Goal: Register for event/course

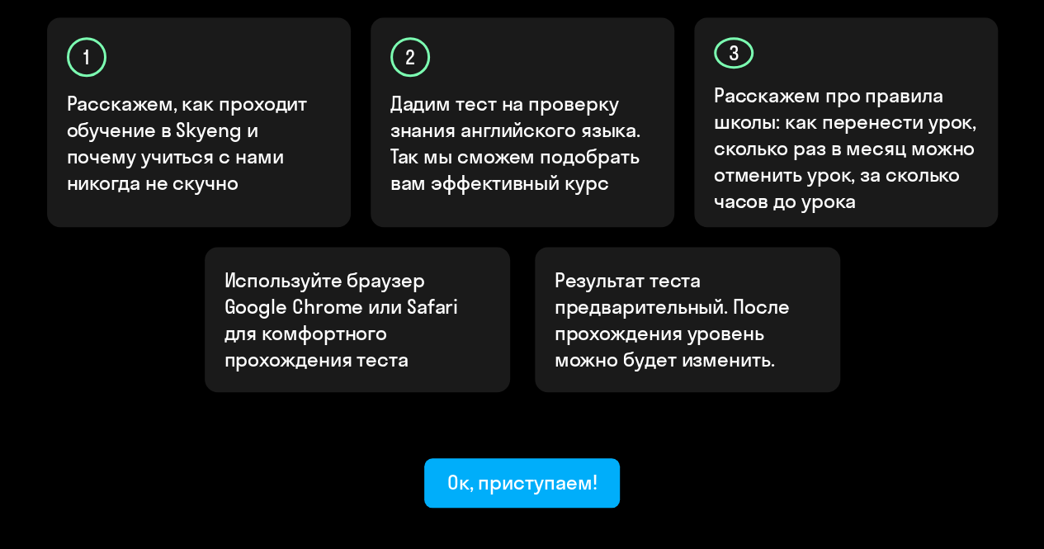
scroll to position [642, 0]
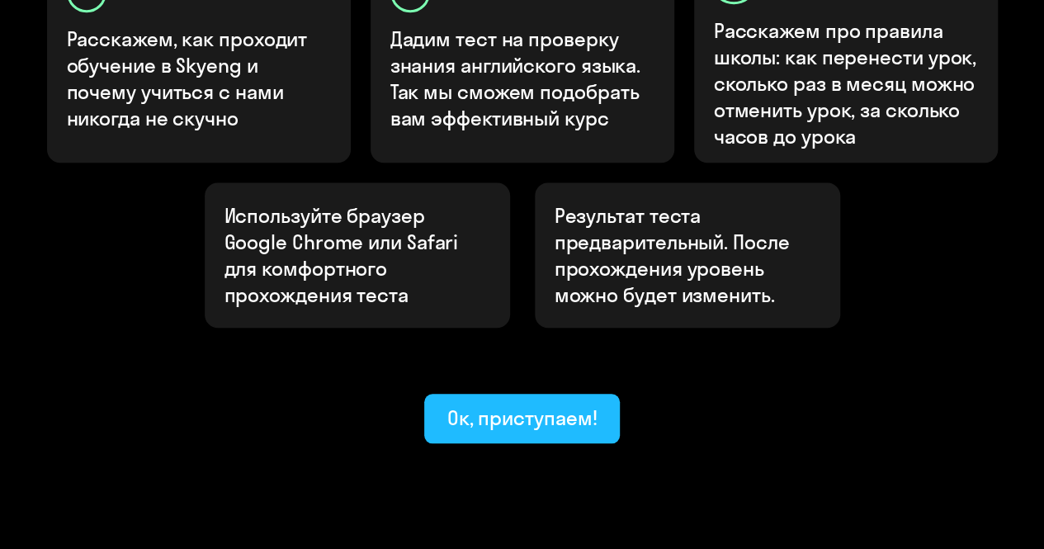
click at [556, 404] on div "Ок, приступаем!" at bounding box center [522, 417] width 150 height 26
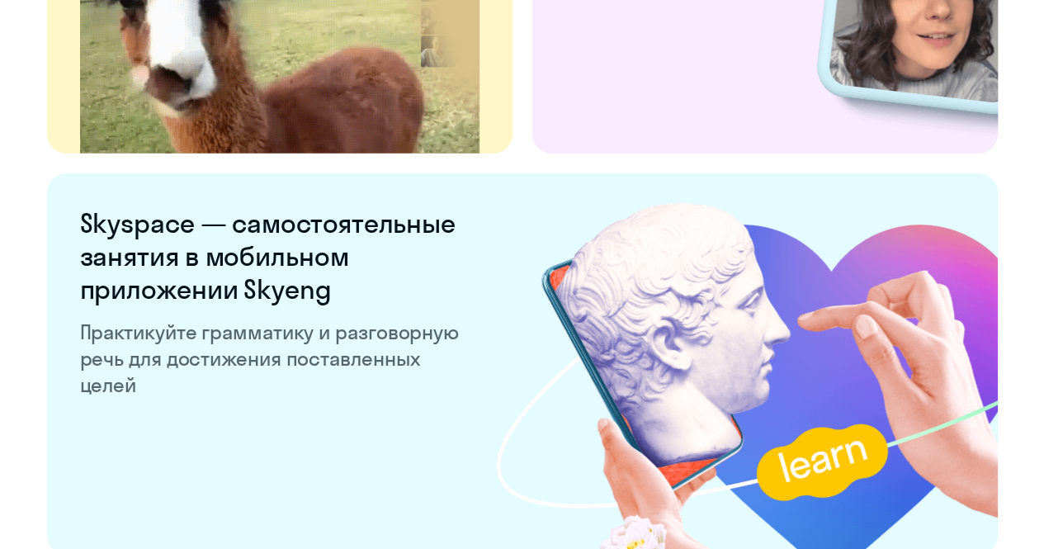
scroll to position [3275, 0]
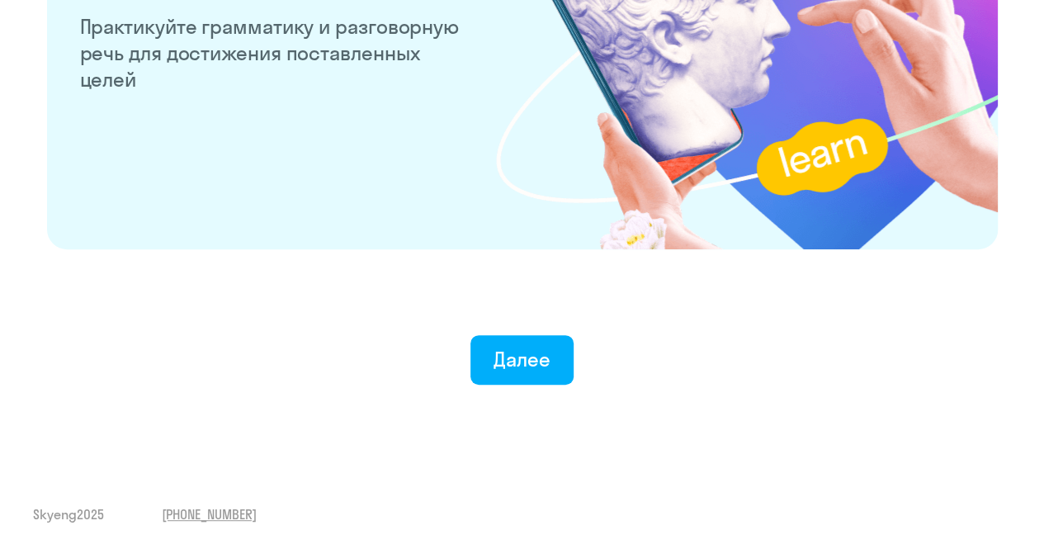
click at [556, 361] on button "Далее" at bounding box center [521, 359] width 103 height 49
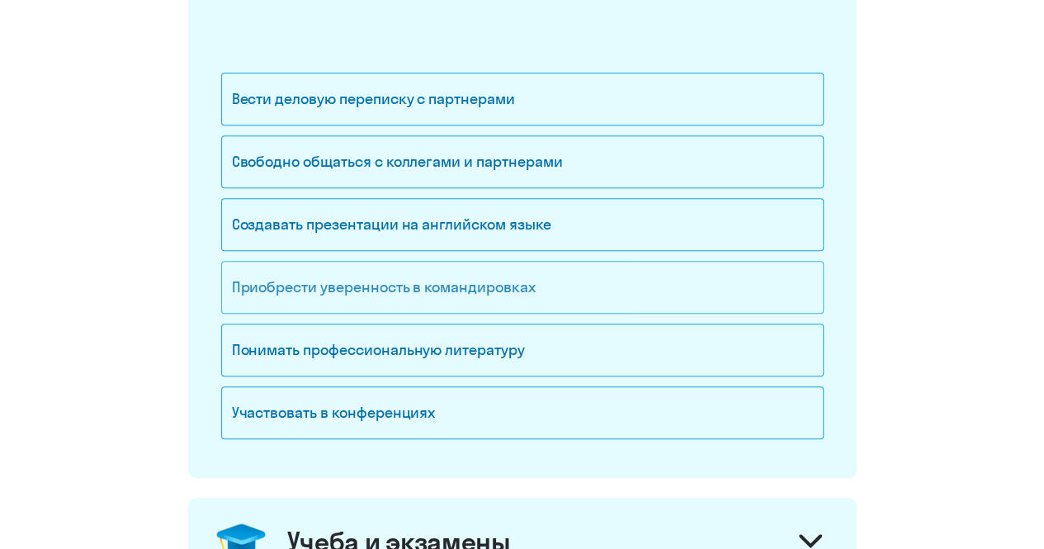
scroll to position [279, 0]
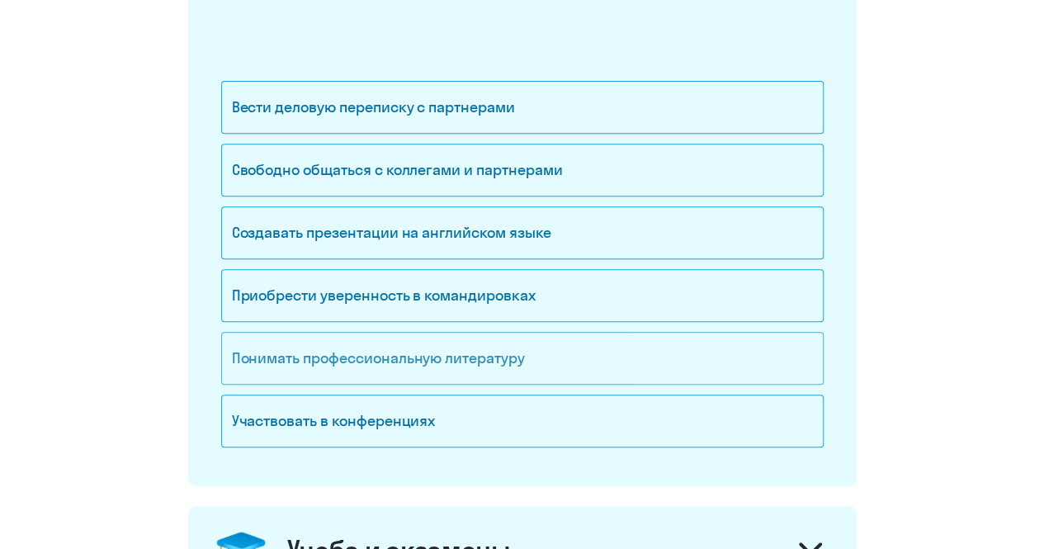
click at [525, 362] on div "Понимать профессиональную литературу" at bounding box center [522, 358] width 602 height 53
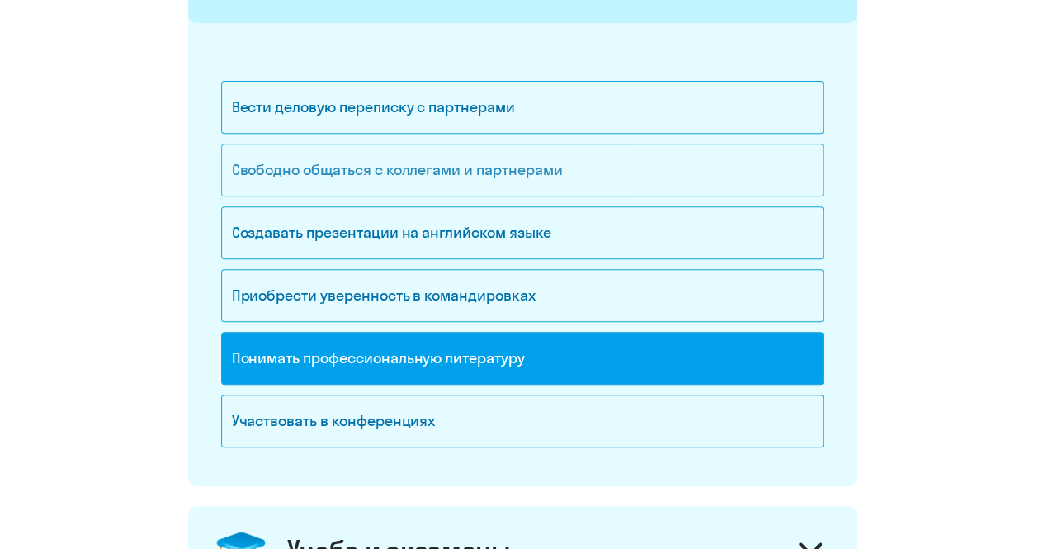
click at [379, 178] on div "Свободно общаться с коллегами и партнерами" at bounding box center [522, 170] width 602 height 53
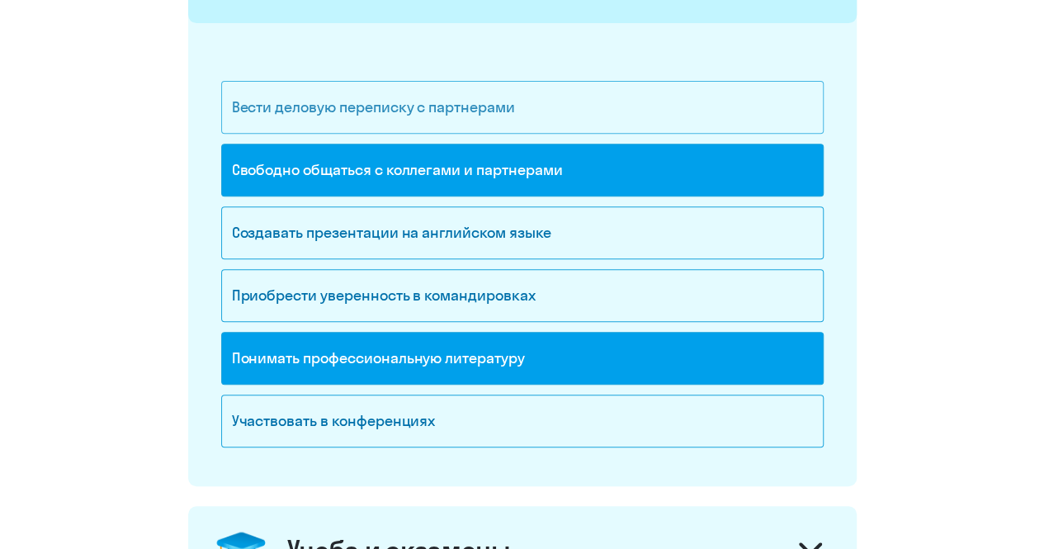
click at [447, 113] on div "Вести деловую переписку с партнерами" at bounding box center [522, 107] width 602 height 53
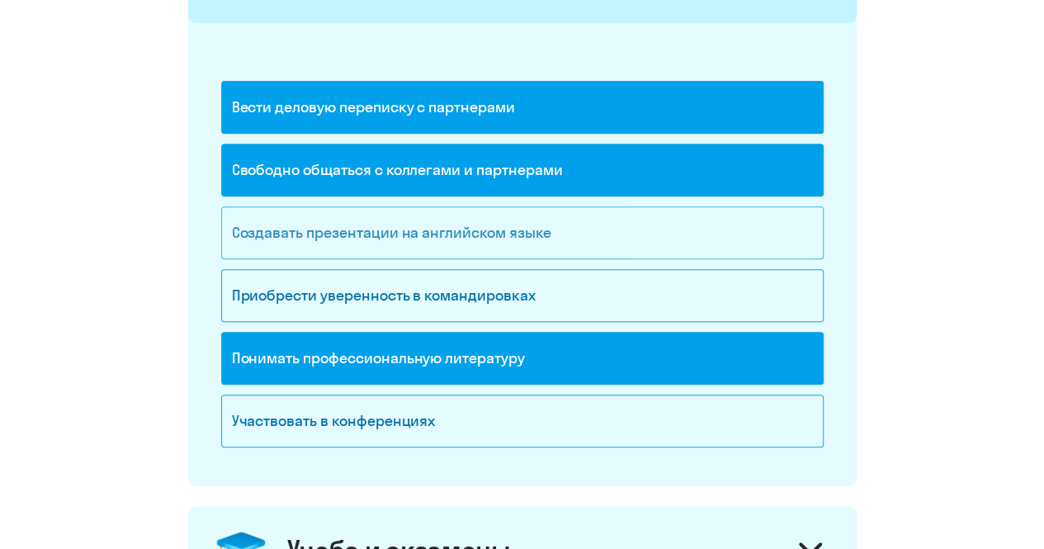
click at [469, 240] on div "Создавать презентации на английском языке" at bounding box center [522, 232] width 602 height 53
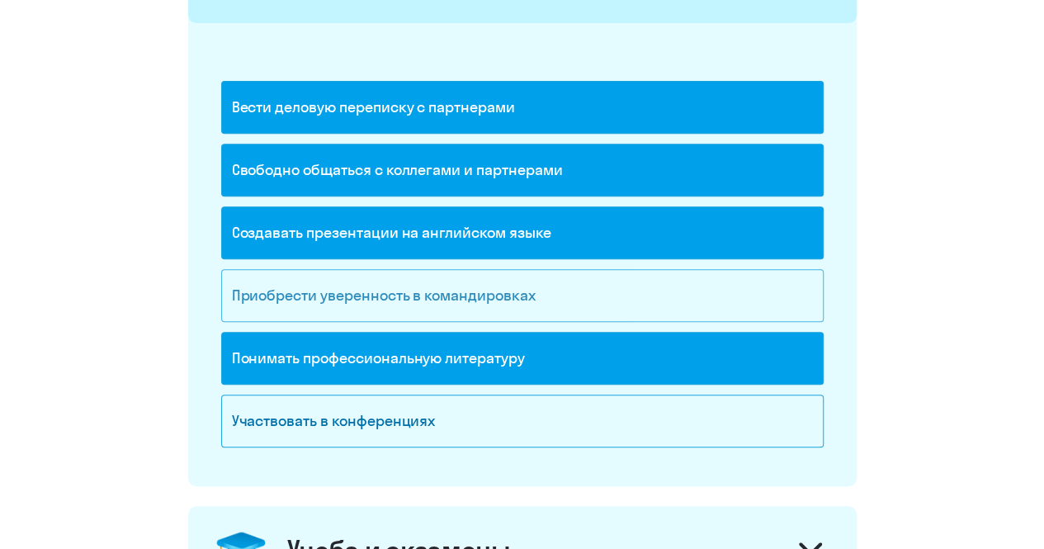
click at [475, 276] on div "Приобрести уверенность в командировках" at bounding box center [522, 295] width 602 height 53
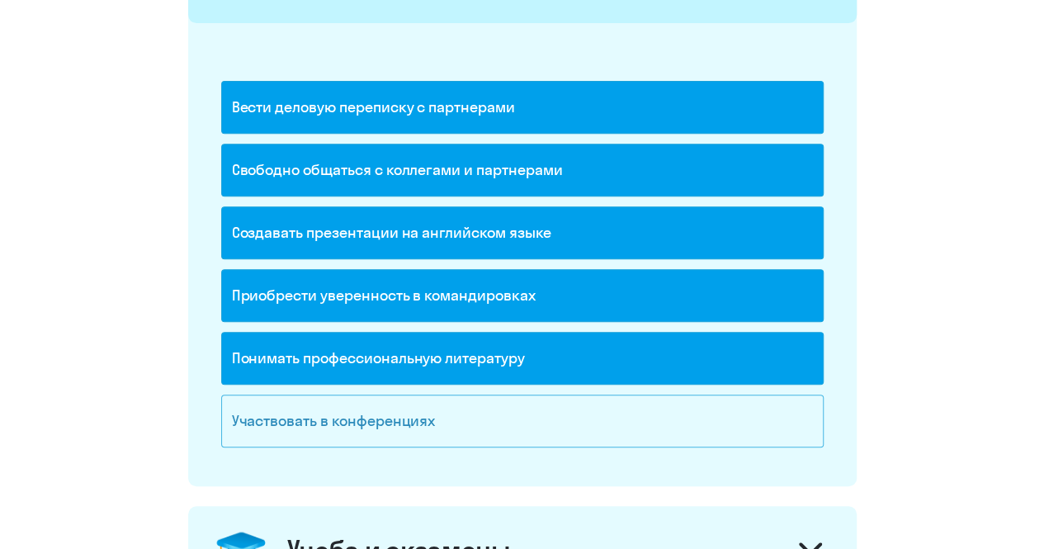
click at [444, 399] on div "Участвовать в конференциях" at bounding box center [522, 420] width 602 height 53
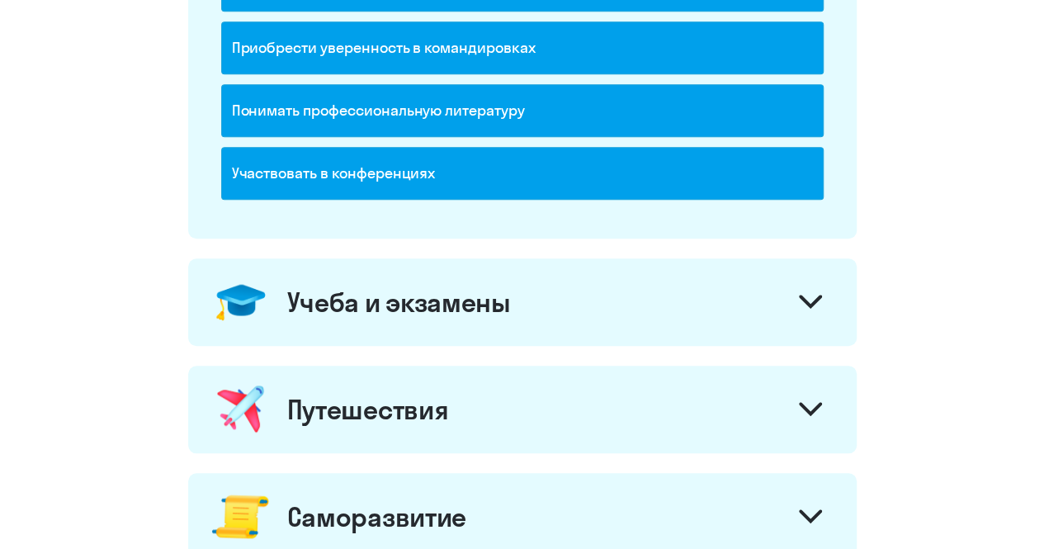
scroll to position [526, 0]
click at [461, 280] on div "Учеба и экзамены" at bounding box center [522, 301] width 668 height 87
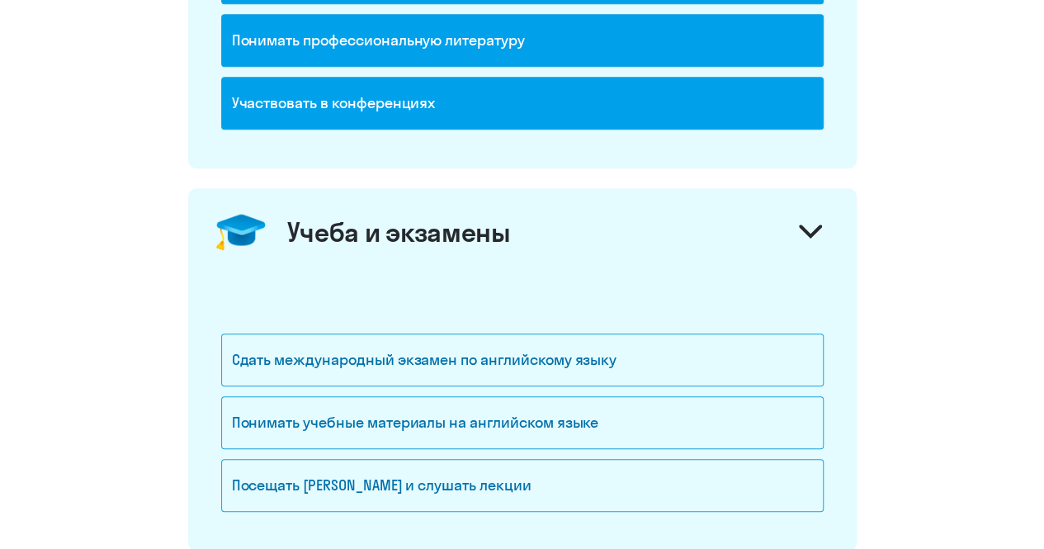
scroll to position [774, 0]
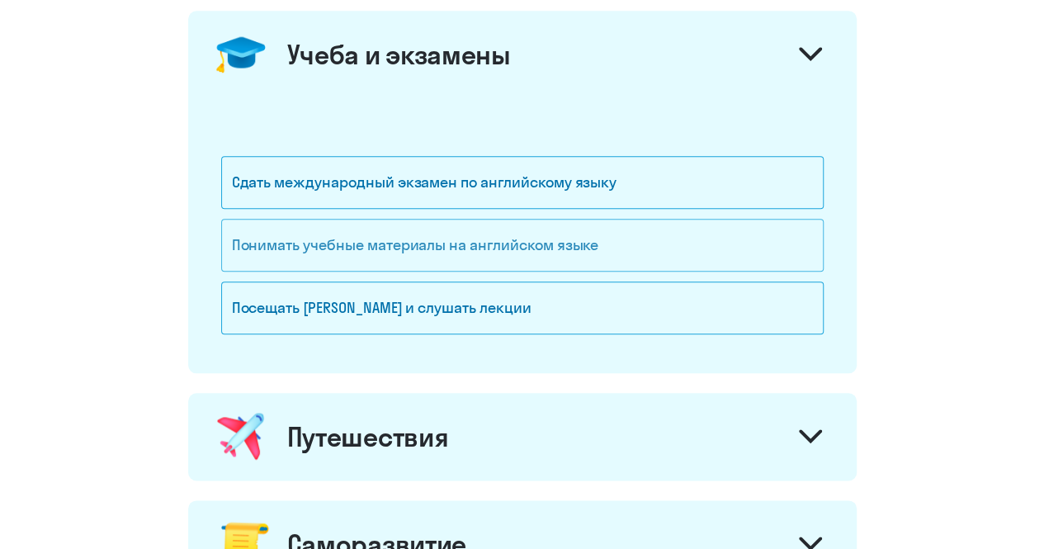
click at [490, 249] on div "Понимать учебные материалы на английском языке" at bounding box center [522, 245] width 602 height 53
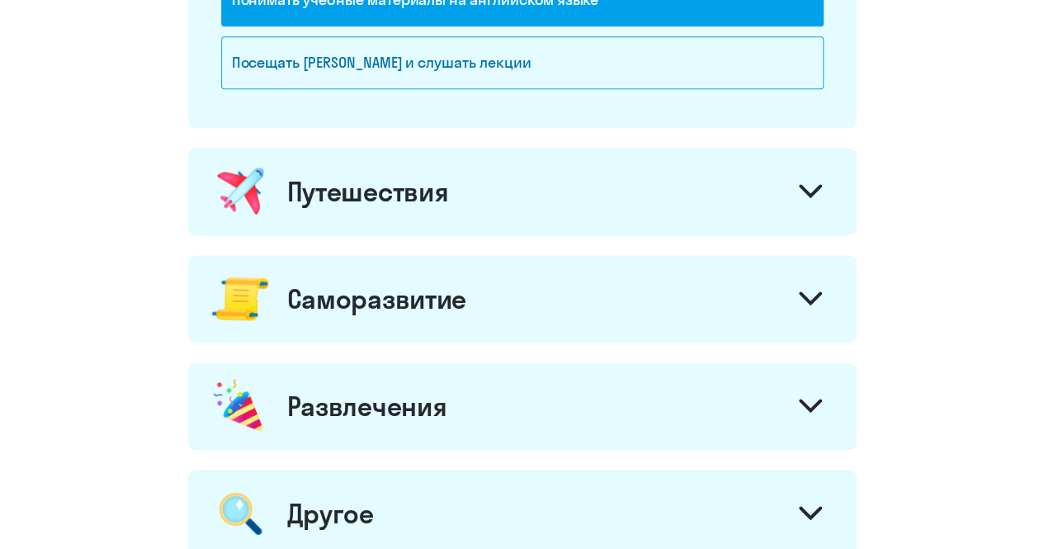
scroll to position [1021, 0]
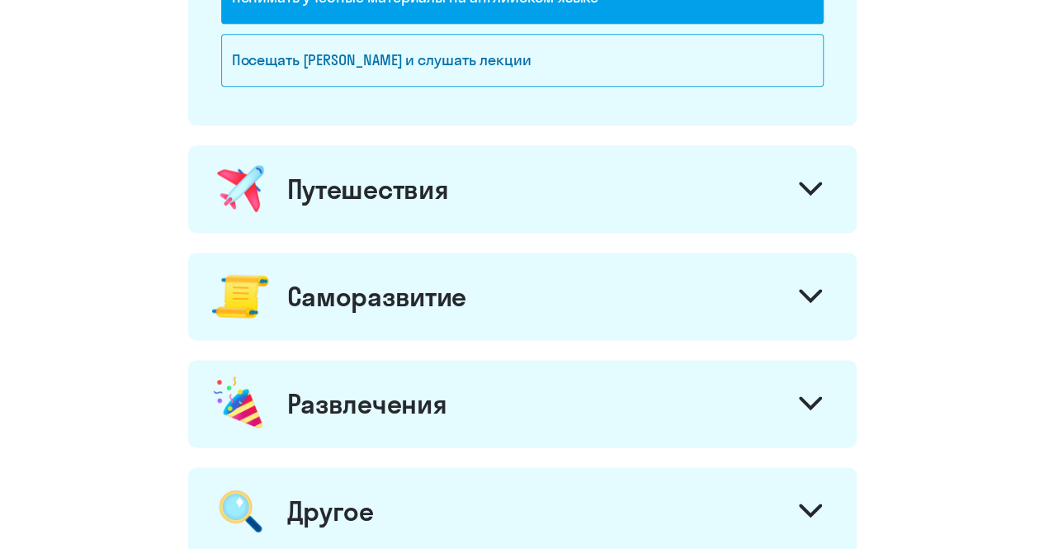
click at [512, 182] on div "Путешествия" at bounding box center [522, 188] width 668 height 87
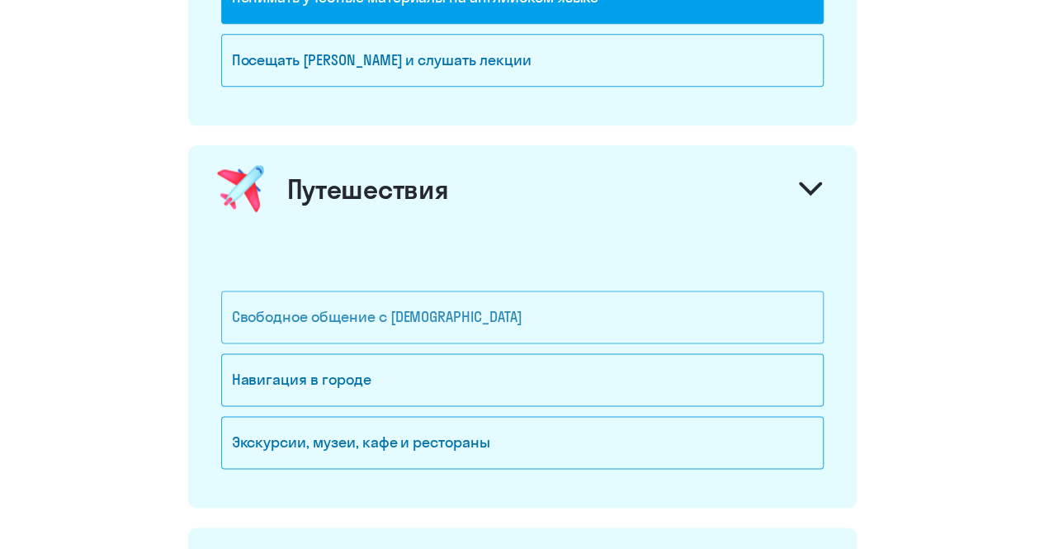
click at [458, 319] on div "Свободное общение с [DEMOGRAPHIC_DATA]" at bounding box center [522, 316] width 602 height 53
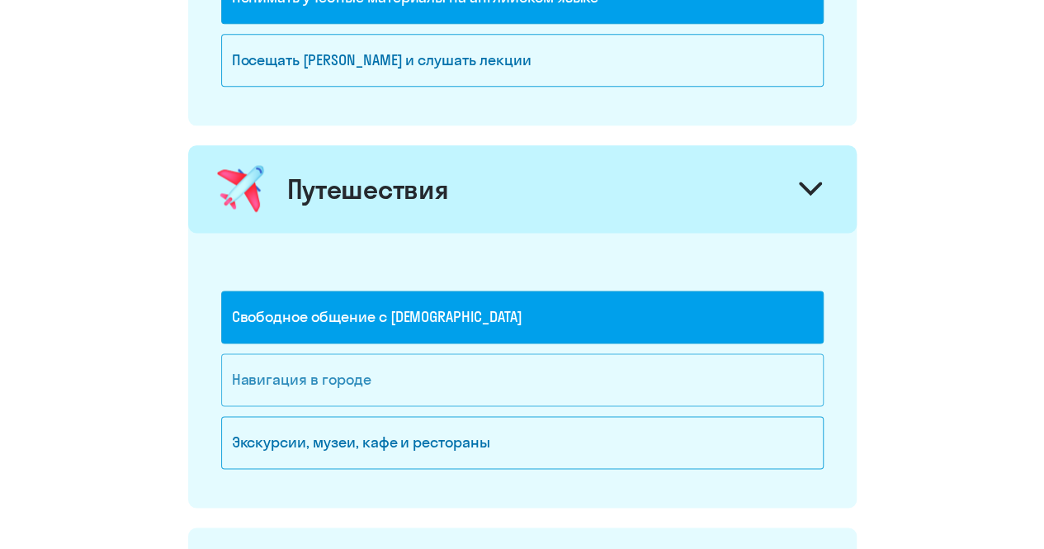
click at [454, 361] on div "Навигация в городе" at bounding box center [522, 379] width 602 height 53
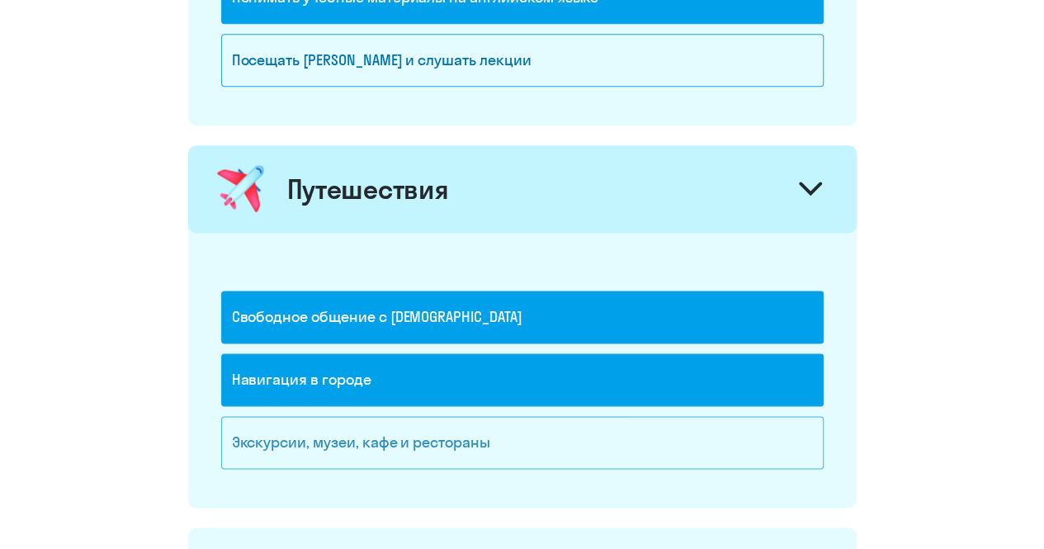
click at [454, 423] on div "Экскурсии, музеи, кафе и рестораны" at bounding box center [522, 442] width 602 height 53
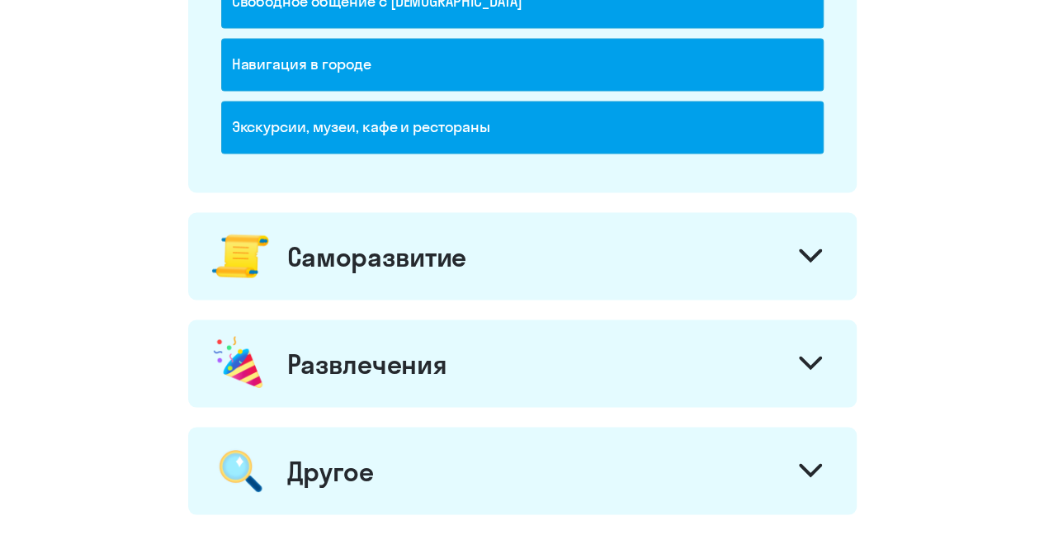
scroll to position [1351, 0]
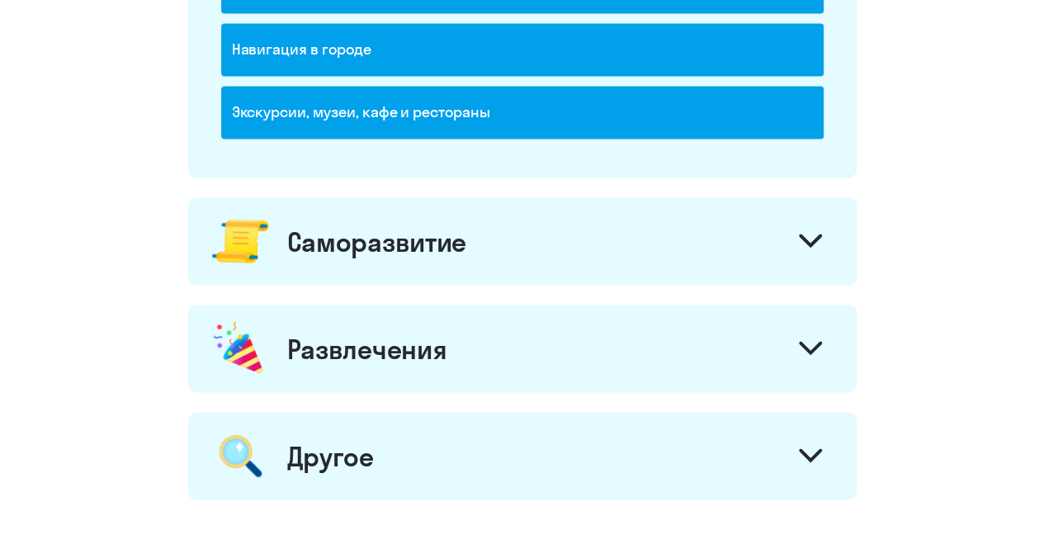
click at [437, 227] on div "Саморазвитие" at bounding box center [376, 240] width 179 height 33
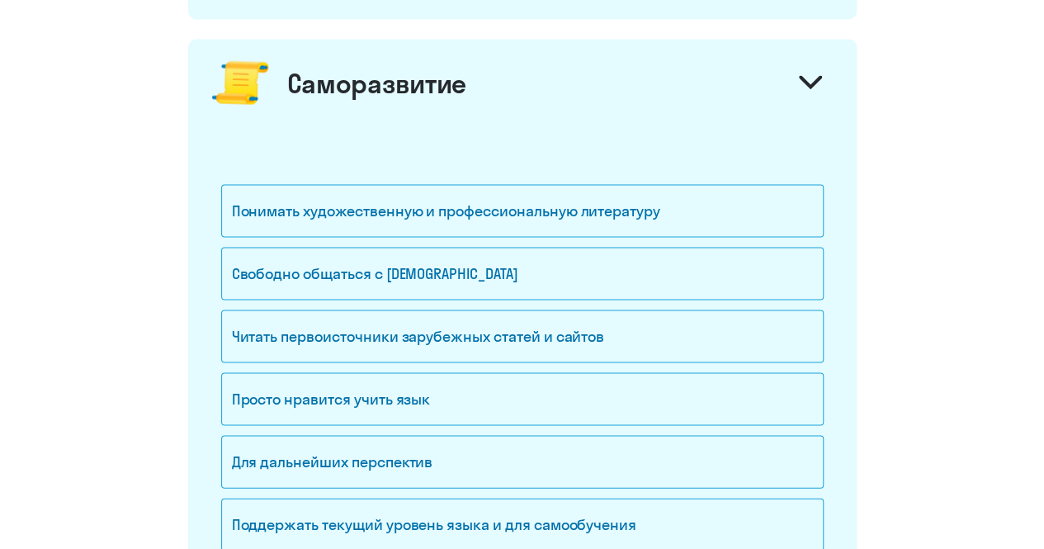
scroll to position [1516, 0]
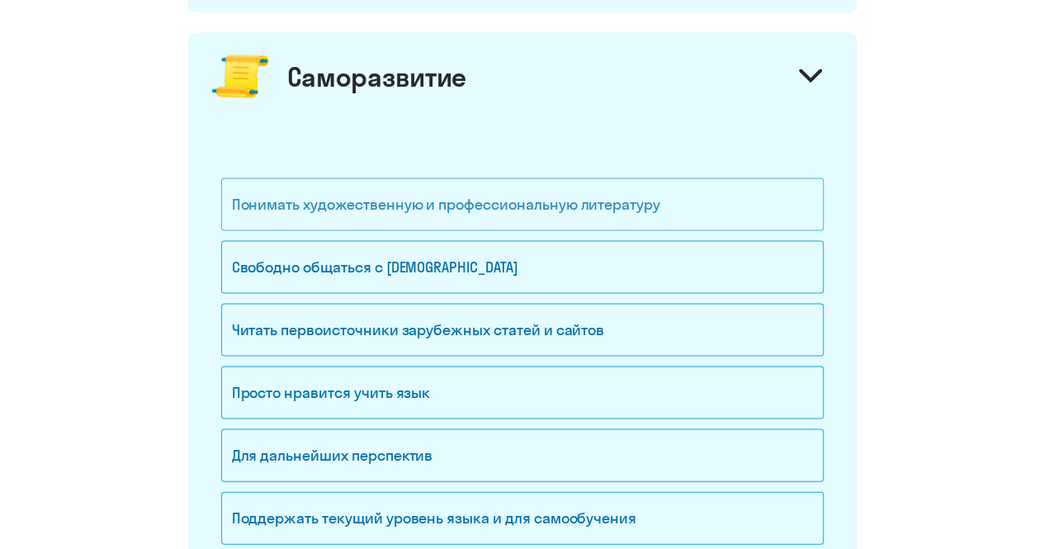
click at [453, 196] on div "Понимать художественную и профессиональную литературу" at bounding box center [522, 203] width 602 height 53
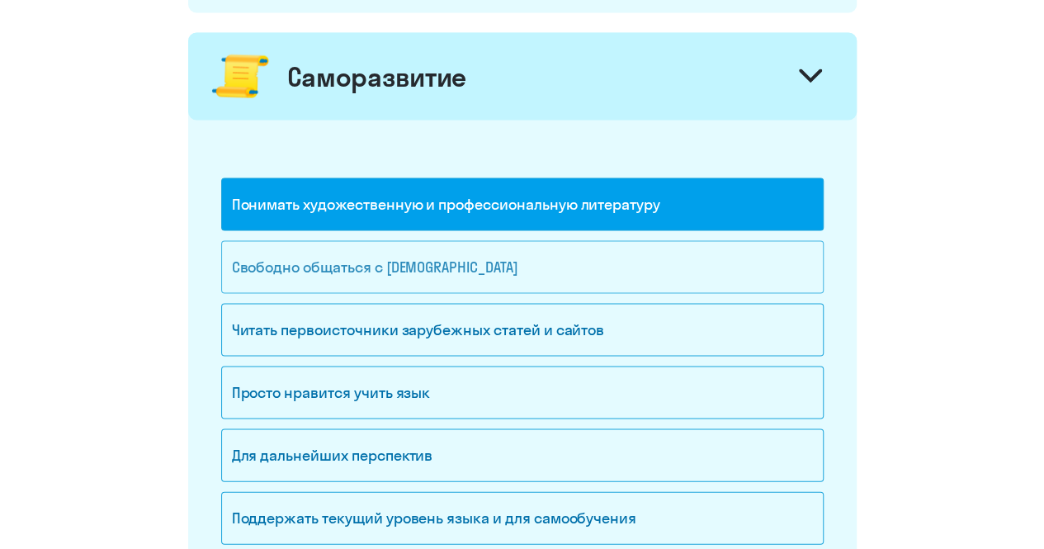
click at [469, 262] on div "Свободно общаться с [DEMOGRAPHIC_DATA]" at bounding box center [522, 266] width 602 height 53
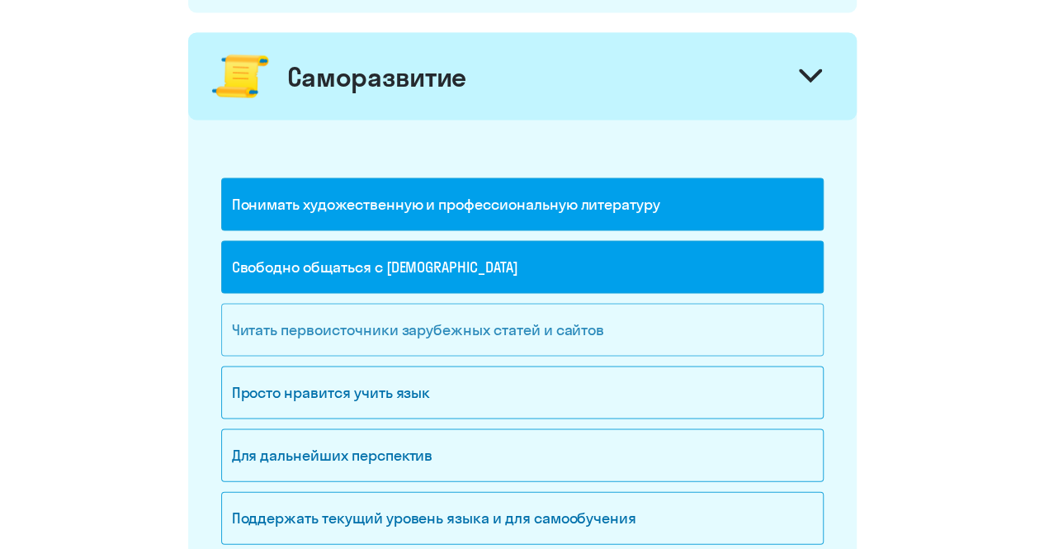
click at [468, 324] on div "Читать первоисточники зарубежных статей и сайтов" at bounding box center [522, 329] width 602 height 53
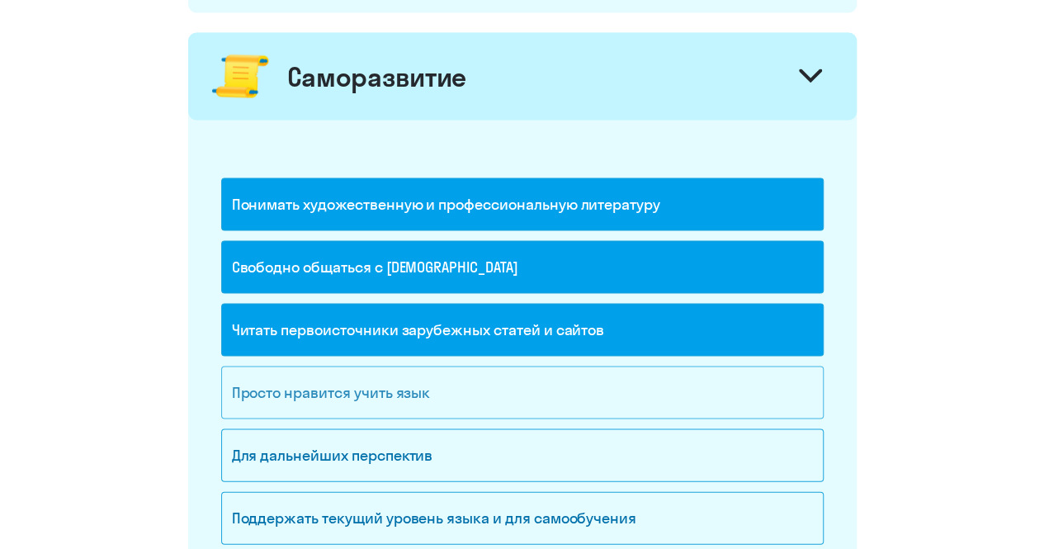
click at [460, 390] on div "Просто нравится учить язык" at bounding box center [522, 391] width 602 height 53
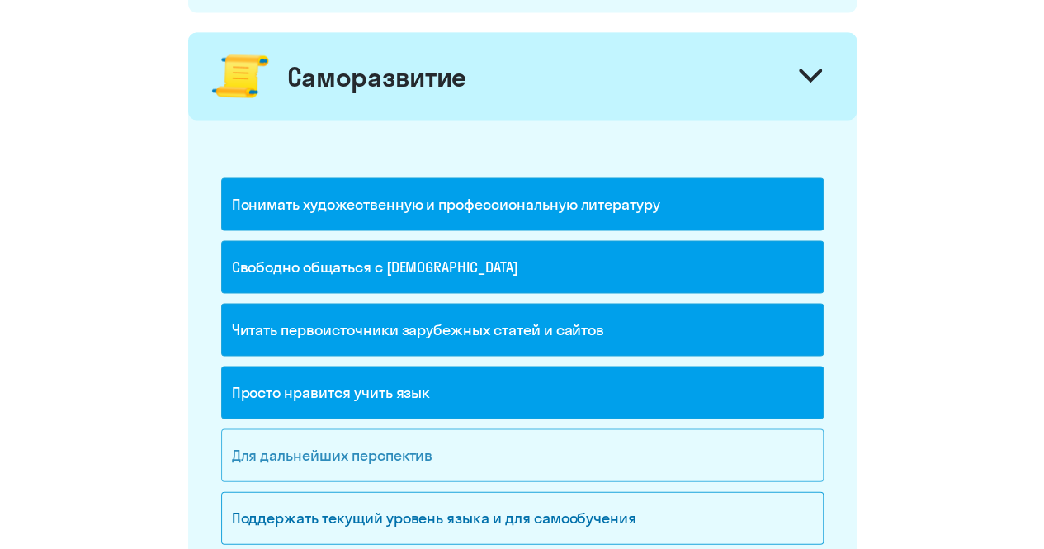
click at [452, 438] on div "Для дальнейших перспектив" at bounding box center [522, 454] width 602 height 53
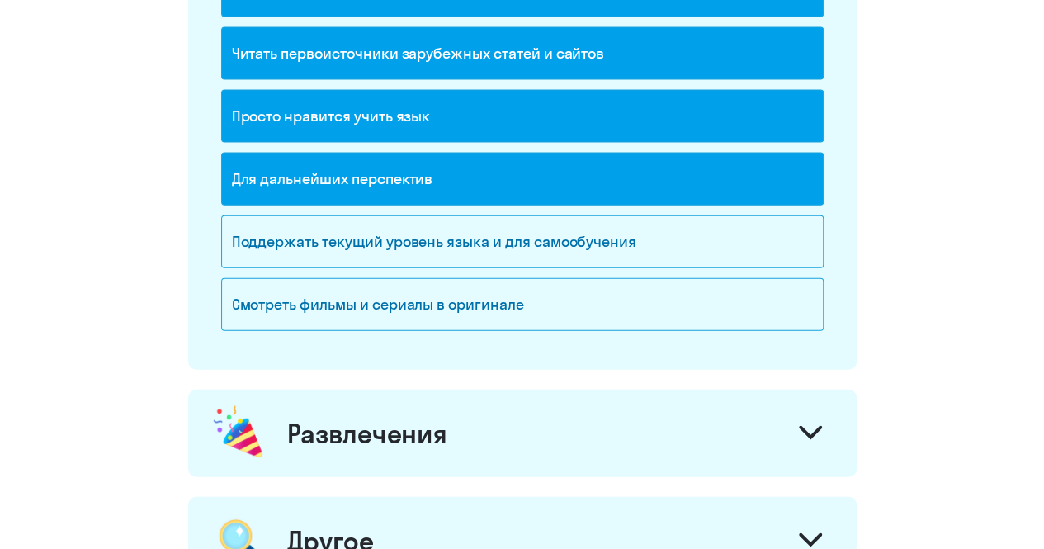
scroll to position [1846, 0]
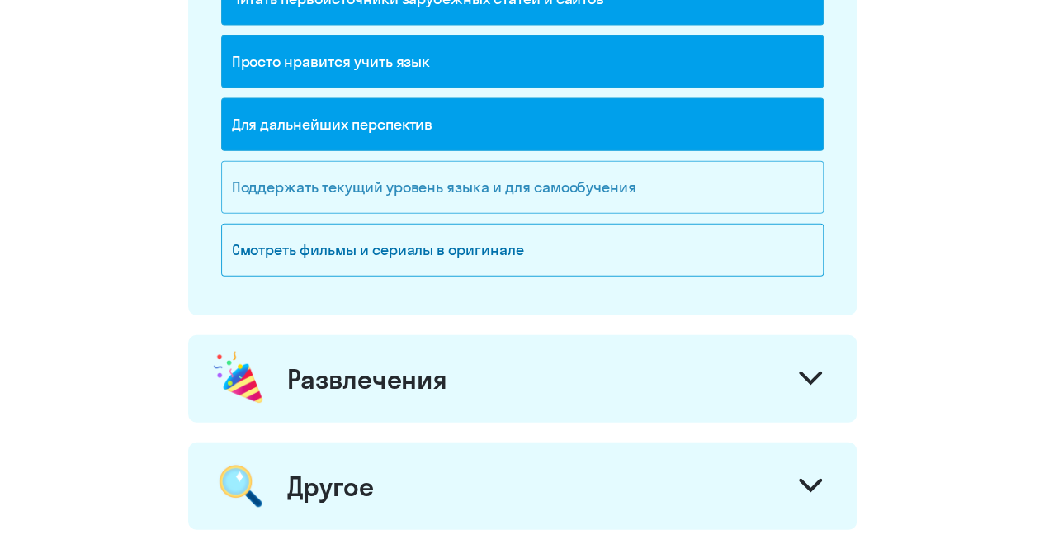
click at [530, 181] on div "Поддержать текущий уровень языка и для cамообучения" at bounding box center [522, 187] width 602 height 53
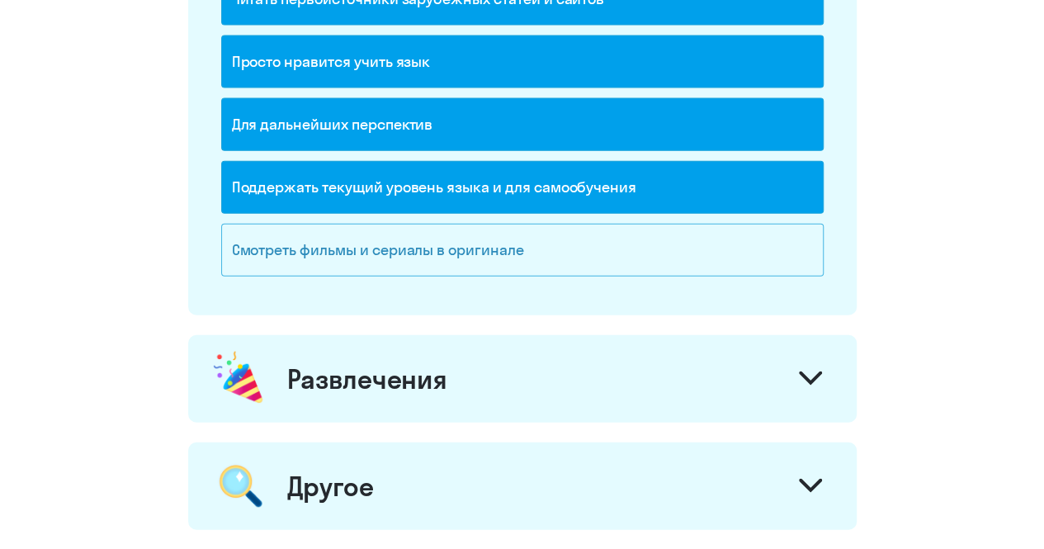
click at [515, 243] on div "Смотреть фильмы и сериалы в оригинале" at bounding box center [522, 250] width 602 height 53
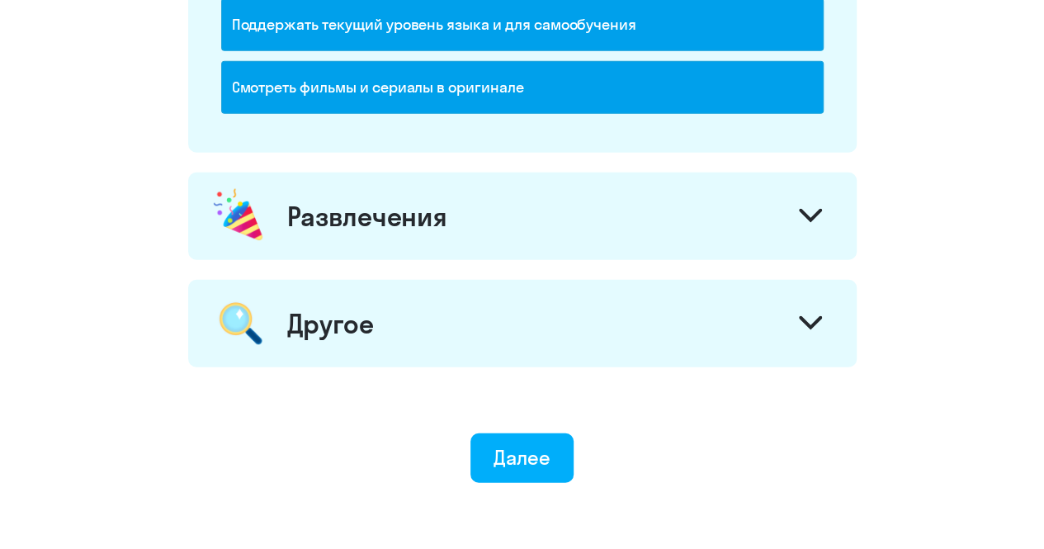
scroll to position [2011, 0]
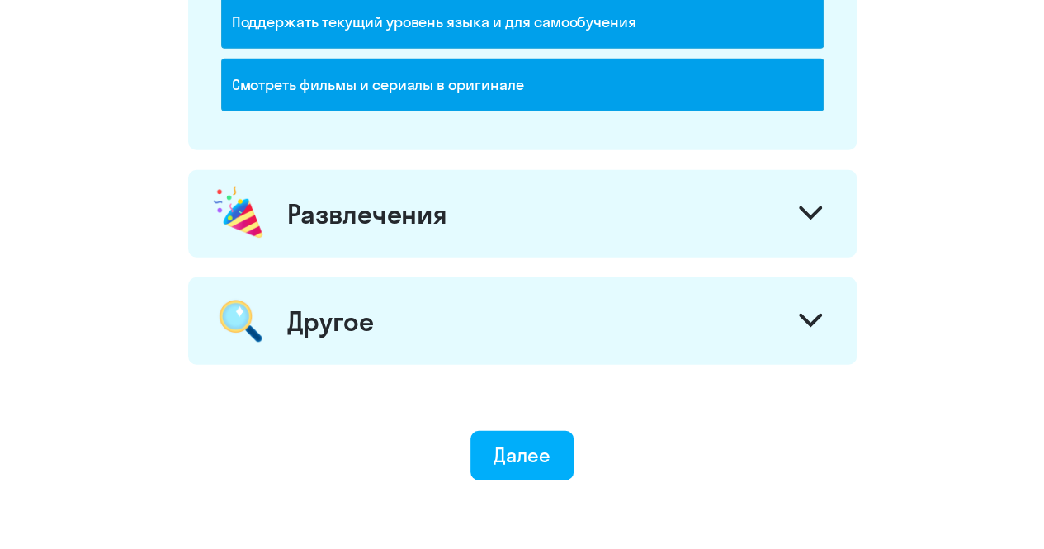
click at [508, 205] on div "Развлечения" at bounding box center [522, 213] width 668 height 87
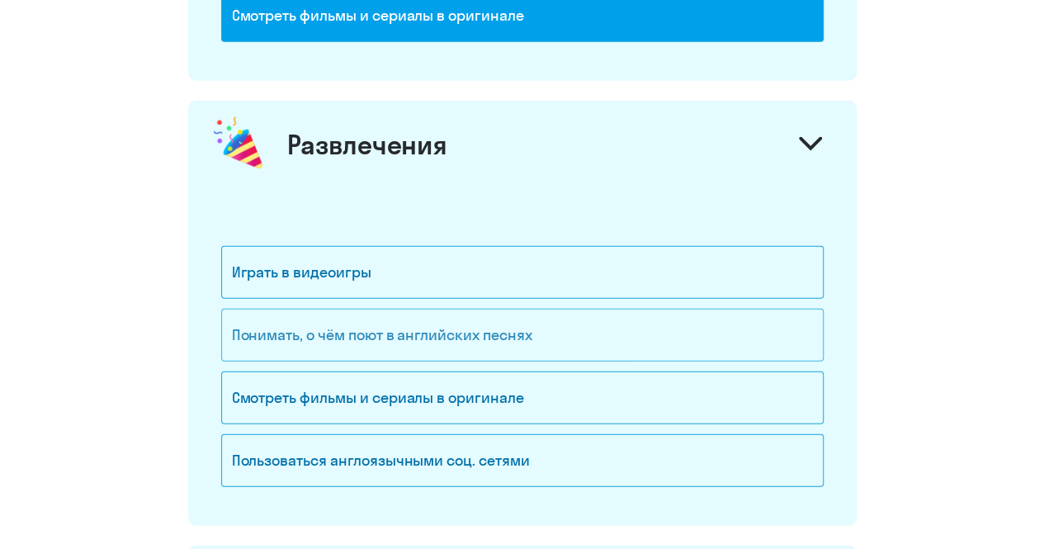
scroll to position [2176, 0]
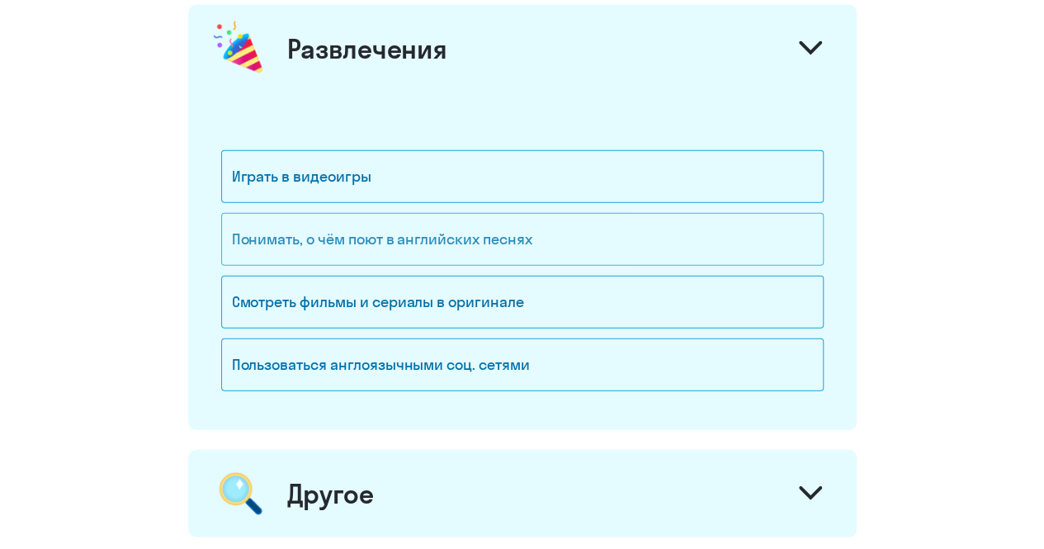
click at [488, 230] on div "Понимать, о чём поют в английских песнях" at bounding box center [522, 239] width 602 height 53
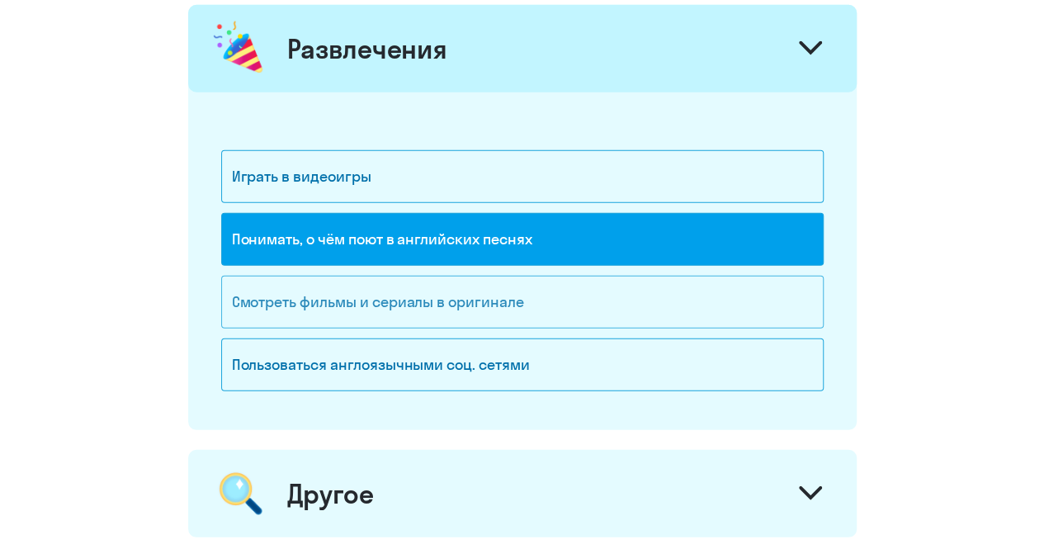
click at [483, 280] on div "Смотреть фильмы и сериалы в оригинале" at bounding box center [522, 302] width 602 height 53
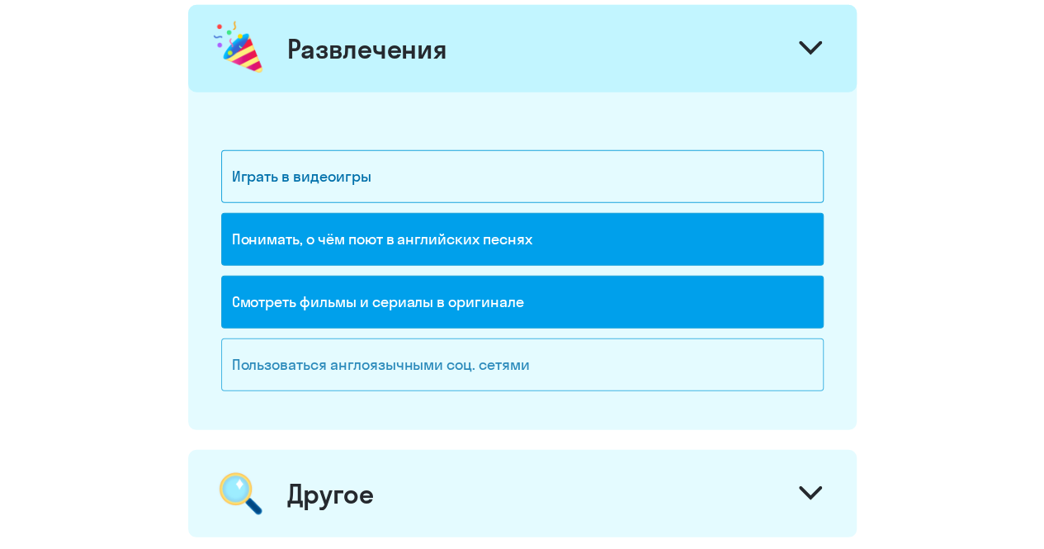
click at [452, 338] on div "Пользоваться англоязычными соц. сетями" at bounding box center [522, 364] width 602 height 53
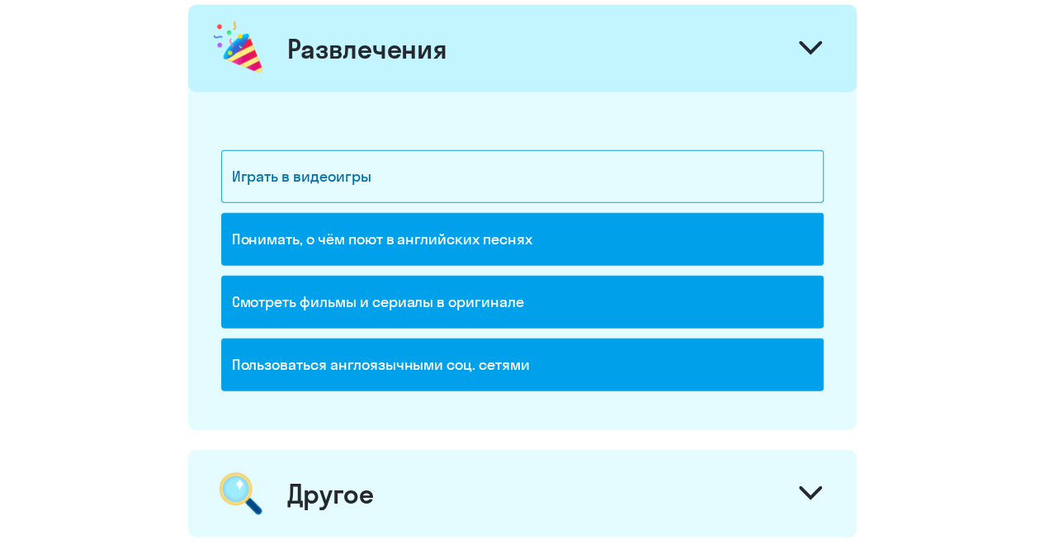
click at [402, 464] on div "Другое" at bounding box center [522, 493] width 668 height 87
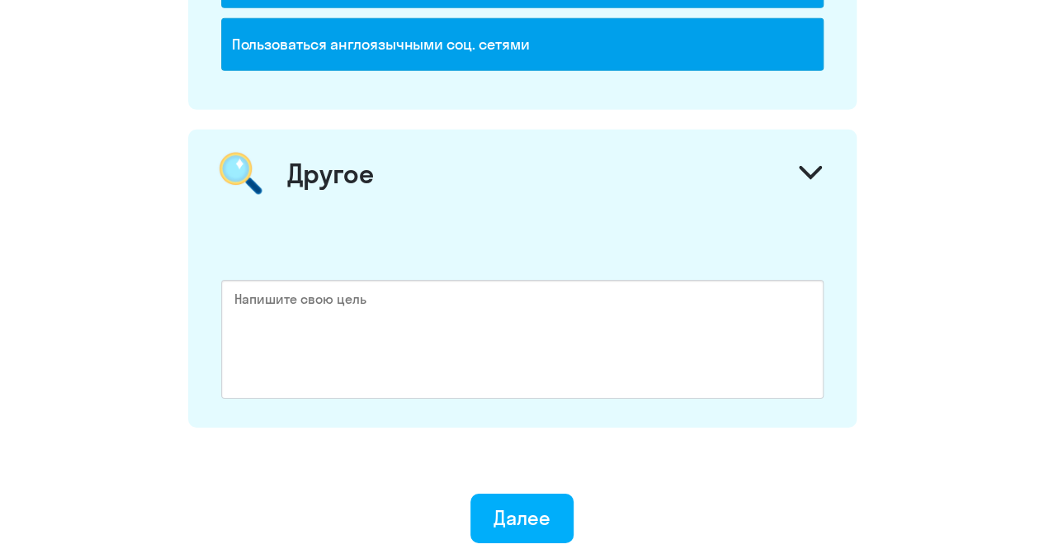
scroll to position [2506, 0]
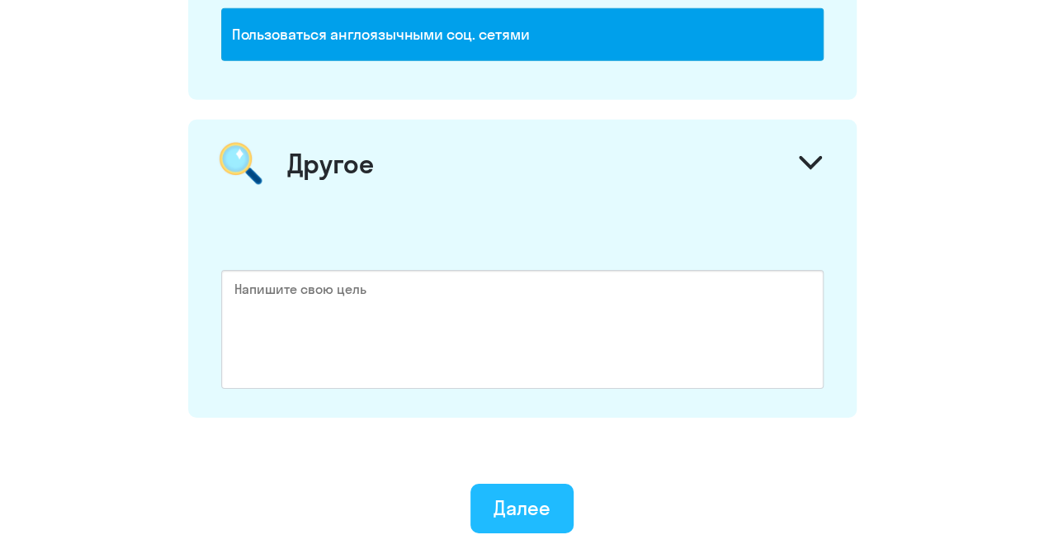
click at [533, 499] on div "Далее" at bounding box center [521, 507] width 57 height 26
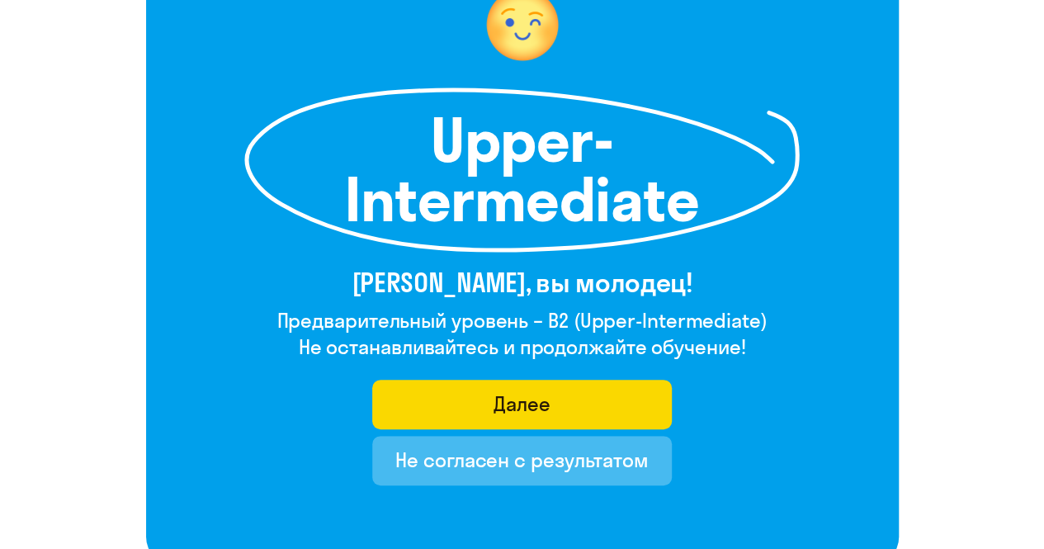
scroll to position [330, 0]
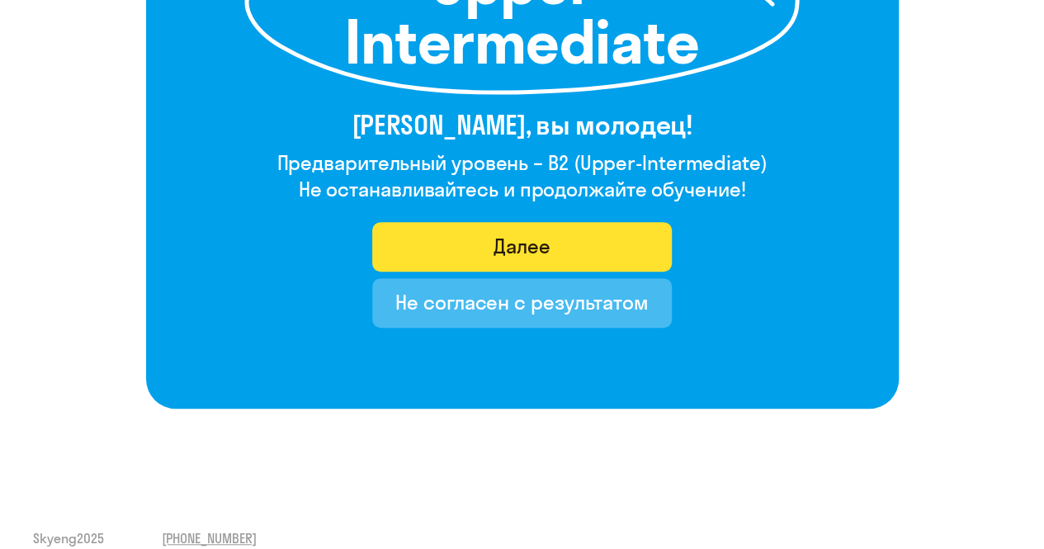
click at [569, 238] on button "Далее" at bounding box center [521, 246] width 299 height 49
